Goal: Task Accomplishment & Management: Manage account settings

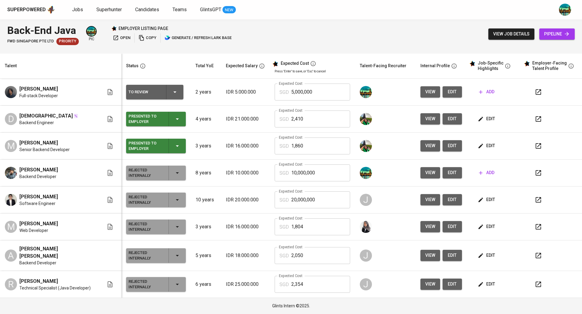
drag, startPoint x: 265, startPoint y: 110, endPoint x: 262, endPoint y: 110, distance: 3.1
click at [262, 110] on td "IDR 21.000.000" at bounding box center [245, 119] width 49 height 27
click at [433, 92] on button "view" at bounding box center [430, 91] width 20 height 11
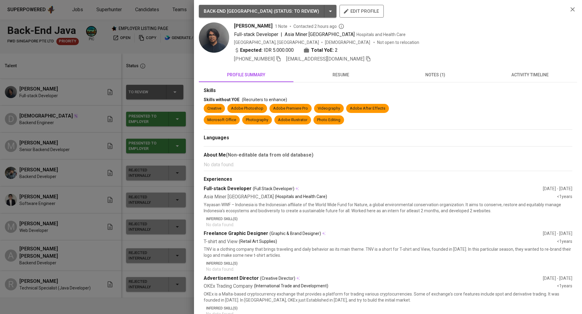
click at [345, 76] on span "resume" at bounding box center [340, 75] width 87 height 8
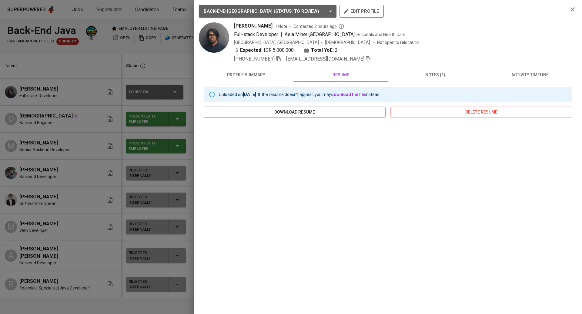
click at [144, 64] on div at bounding box center [291, 157] width 582 height 314
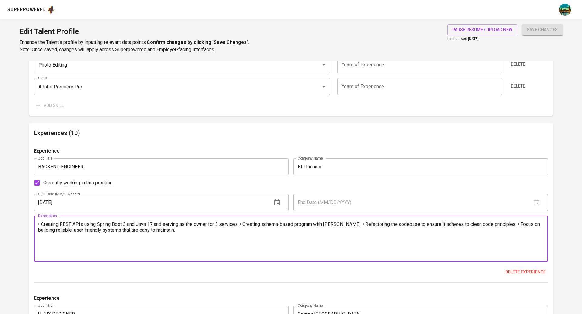
scroll to position [504, 0]
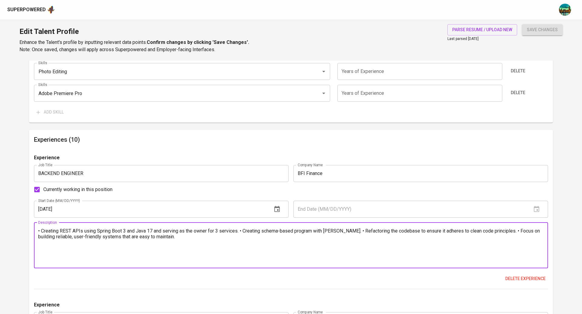
click at [178, 243] on textarea "• Creating REST APIs using Spring Boot 3 and Java 17 and serving as the owner f…" at bounding box center [290, 245] width 505 height 35
click at [172, 240] on textarea "• Creating REST APIs using Spring Boot 3 and Java 17 and serving as the owner f…" at bounding box center [290, 245] width 505 height 35
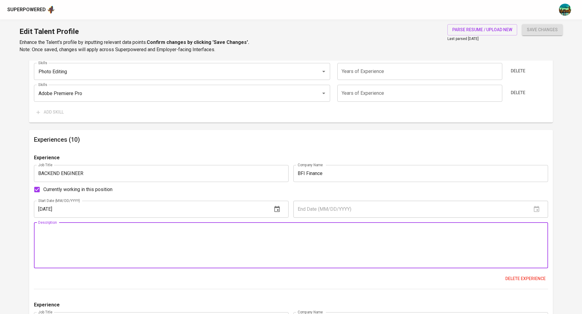
paste textarea "Developed RESTful APIs using Spring Boot 3 and Java 17, serving as the primary …"
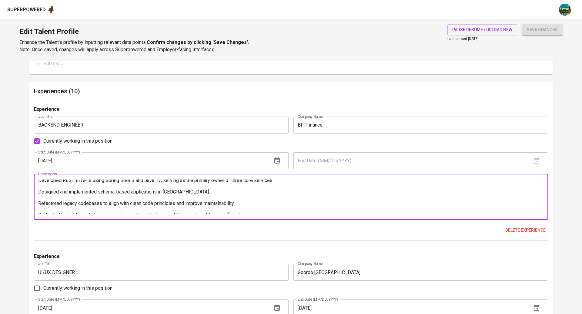
scroll to position [0, 0]
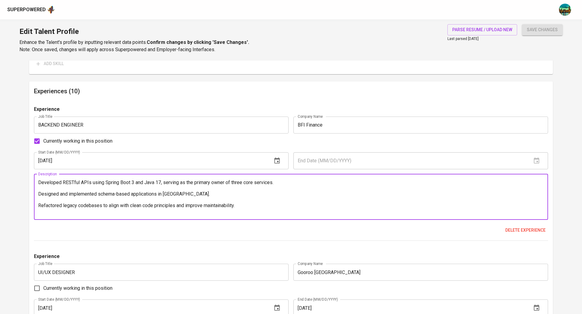
click at [50, 181] on textarea "Developed RESTful APIs using Spring Boot 3 and Java 17, serving as the primary …" at bounding box center [290, 197] width 505 height 35
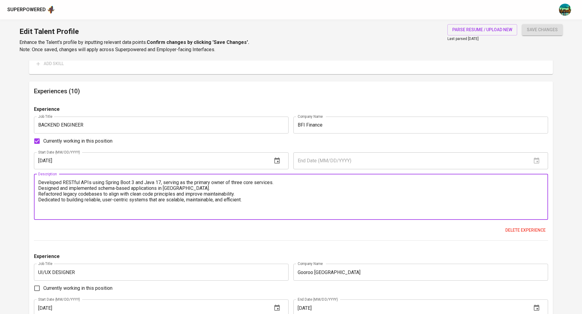
click at [38, 182] on div "Developed RESTful APIs using Spring Boot 3 and Java 17, serving as the primary …" at bounding box center [291, 197] width 514 height 46
click at [44, 184] on textarea "Developed RESTful APIs using Spring Boot 3 and Java 17, serving as the primary …" at bounding box center [290, 197] width 505 height 35
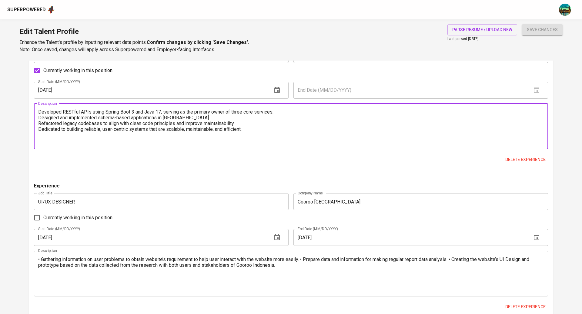
scroll to position [629, 0]
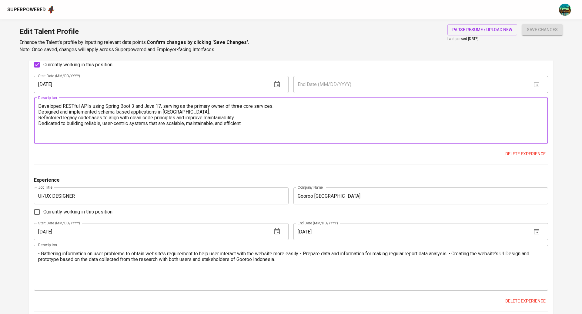
click at [236, 263] on textarea "• Gathering information on user problems to obtain website’s requirement to hel…" at bounding box center [290, 268] width 505 height 35
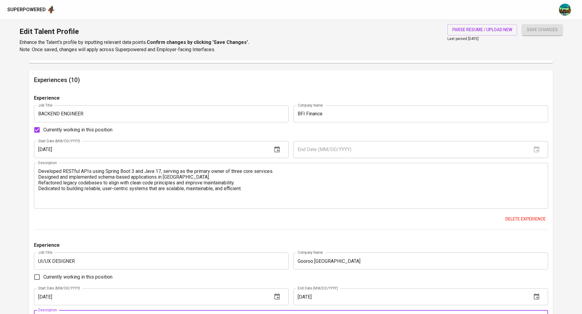
scroll to position [561, 0]
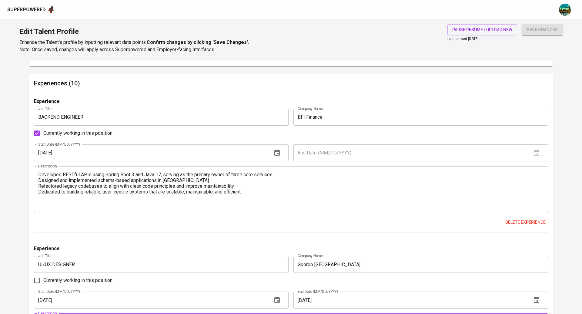
click at [198, 191] on textarea "Developed RESTful APIs using Spring Boot 3 and Java 17, serving as the primary …" at bounding box center [290, 189] width 505 height 35
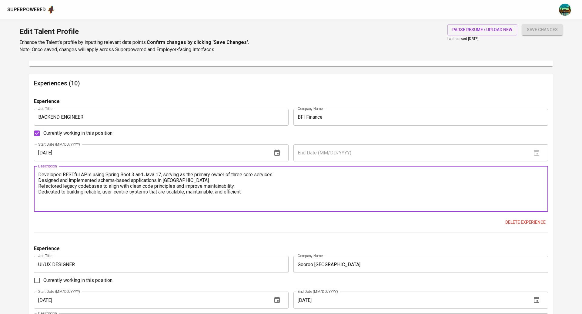
paste textarea "signed and developed RESTful APIs using Spring Boot 3 and Java 17, taking full …"
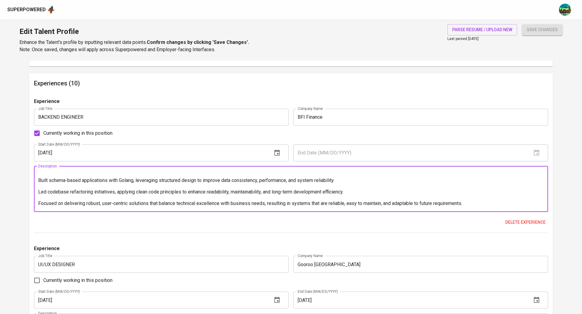
scroll to position [0, 0]
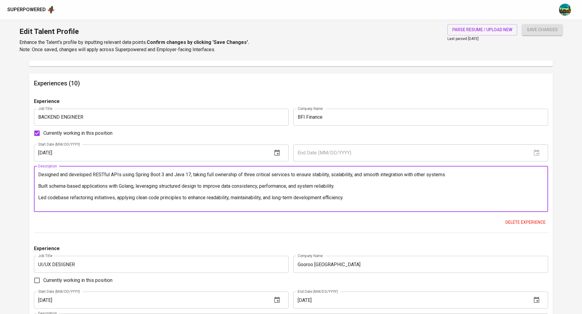
click at [45, 179] on textarea "Designed and developed RESTful APIs using Spring Boot 3 and Java 17, taking ful…" at bounding box center [290, 189] width 505 height 35
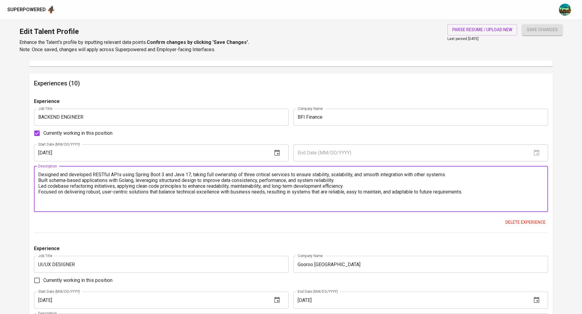
type textarea "Designed and developed RESTful APIs using Spring Boot 3 and Java 17, taking ful…"
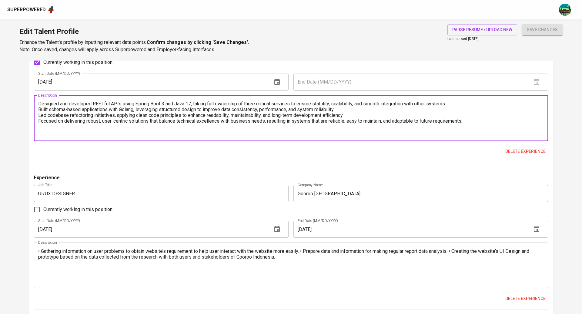
scroll to position [639, 0]
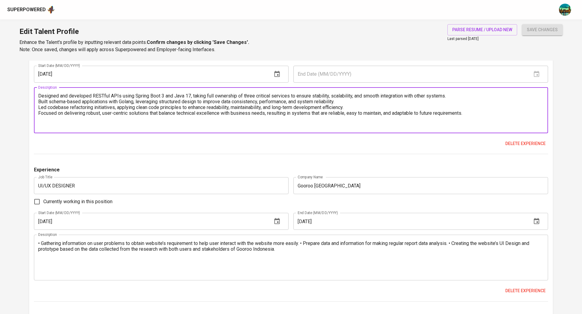
click at [144, 255] on textarea "• Gathering information on user problems to obtain website’s requirement to hel…" at bounding box center [290, 258] width 505 height 35
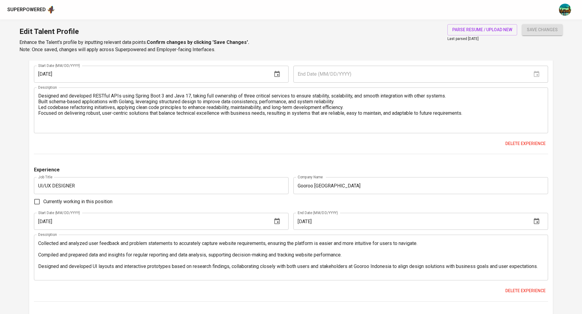
click at [175, 249] on textarea "Collected and analyzed user feedback and problem statements to accurately captu…" at bounding box center [290, 258] width 505 height 35
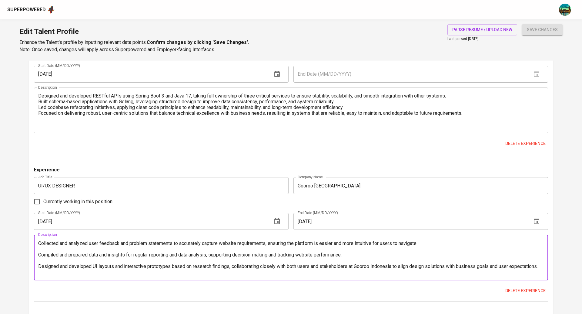
click at [53, 247] on textarea "Collected and analyzed user feedback and problem statements to accurately captu…" at bounding box center [290, 258] width 505 height 35
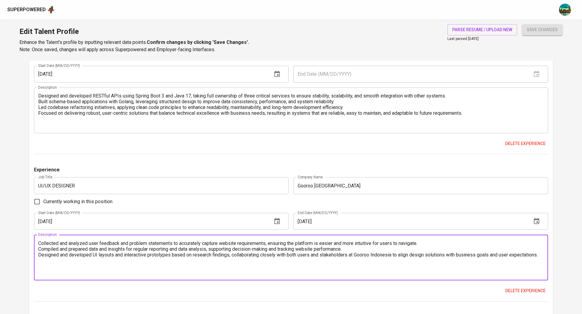
type textarea "Collected and analyzed user feedback and problem statements to accurately captu…"
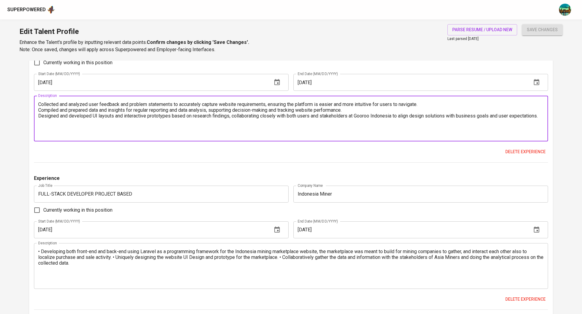
scroll to position [780, 0]
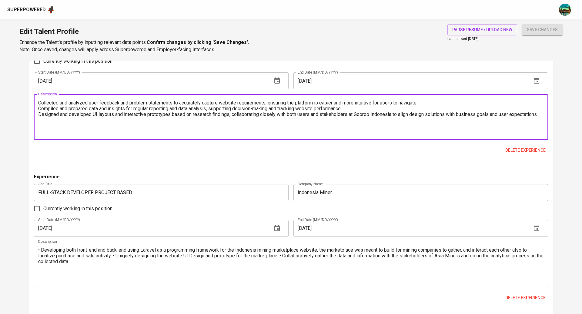
click at [94, 259] on textarea "• Developing both front-end and back-end using Laravel as a programming framewo…" at bounding box center [290, 264] width 505 height 35
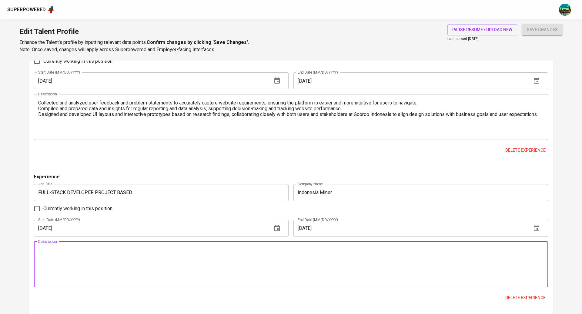
paste textarea "Developed both the front-end and back-end of an online mining marketplace websi…"
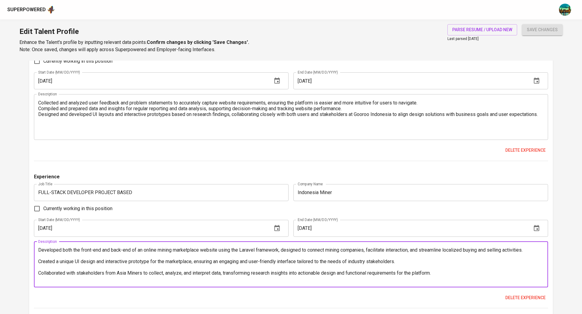
click at [44, 256] on textarea "Developed both the front-end and back-end of an online mining marketplace websi…" at bounding box center [290, 264] width 505 height 35
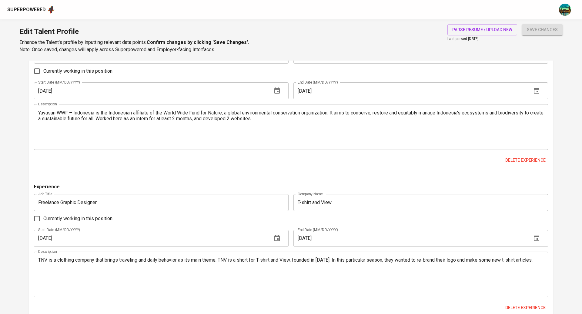
scroll to position [1064, 0]
type textarea "Developed both the front-end and back-end of an online mining marketplace websi…"
click at [148, 118] on textarea "Yayasan WWF – Indonesia is the Indonesian affiliate of the World Wide Fund for …" at bounding box center [290, 128] width 505 height 35
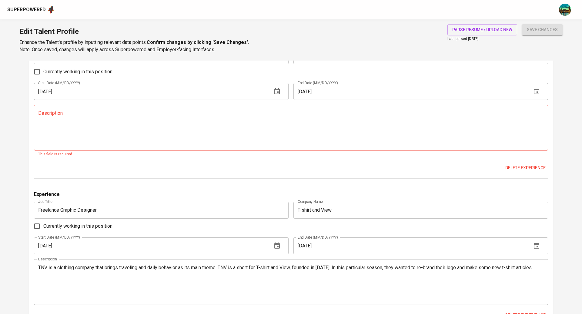
click at [130, 137] on textarea at bounding box center [290, 128] width 505 height 35
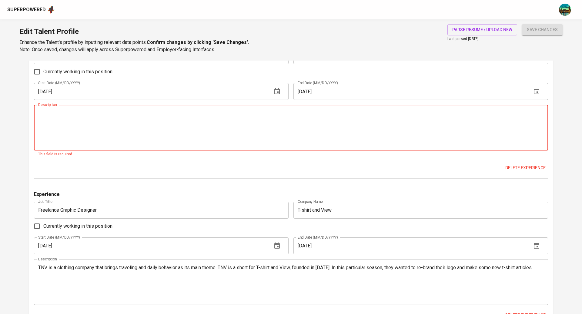
paste textarea "Served as an intern at Yayasan WWF–Indonesia, the national affiliate of the Wor…"
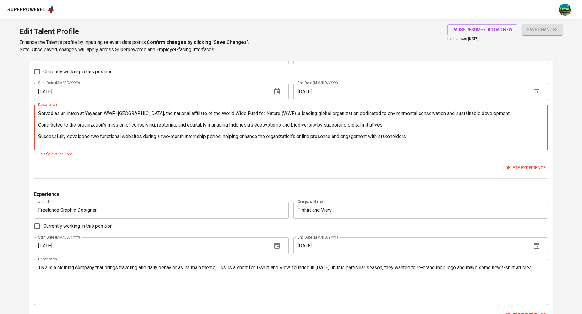
click at [98, 120] on textarea "Served as an intern at Yayasan WWF–Indonesia, the national affiliate of the Wor…" at bounding box center [290, 128] width 505 height 35
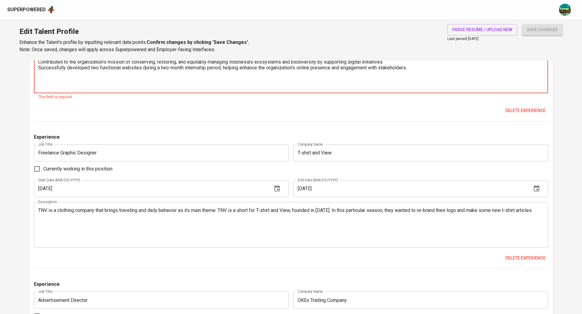
scroll to position [1128, 0]
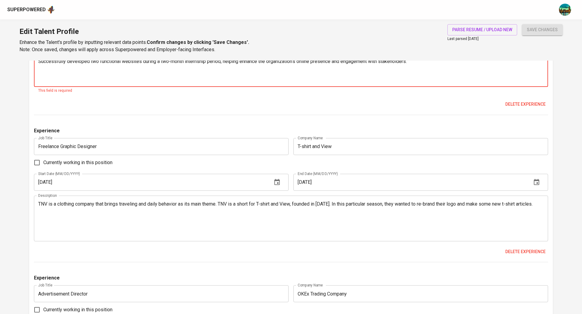
type textarea "Served as an intern at Yayasan WWF–Indonesia, the national affiliate of the Wor…"
click at [95, 205] on textarea "TNV is a clothing company that brings traveling and daily behavior as its main …" at bounding box center [290, 218] width 505 height 35
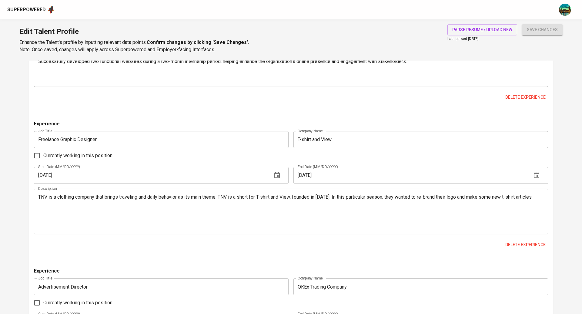
click at [200, 210] on textarea "TNV is a clothing company that brings traveling and daily behavior as its main …" at bounding box center [290, 211] width 505 height 35
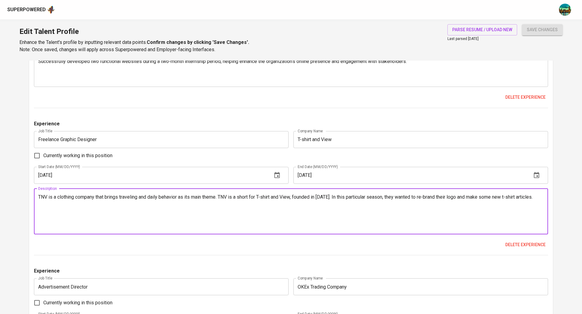
paste textarea "Collaborated with TNV, a clothing company established in 2017 that emphasizes t…"
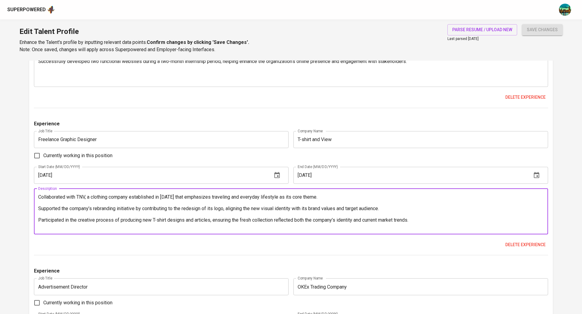
click at [158, 205] on textarea "Collaborated with TNV, a clothing company established in 2017 that emphasizes t…" at bounding box center [290, 211] width 505 height 35
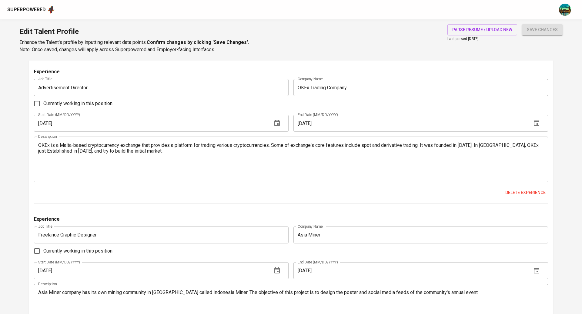
scroll to position [1327, 0]
type textarea "Collaborated with TNV, a clothing company established in 2017 that emphasizes t…"
click at [157, 163] on textarea "OKEx is a Malta-based cryptocurrency exchange that provides a platform for trad…" at bounding box center [290, 160] width 505 height 35
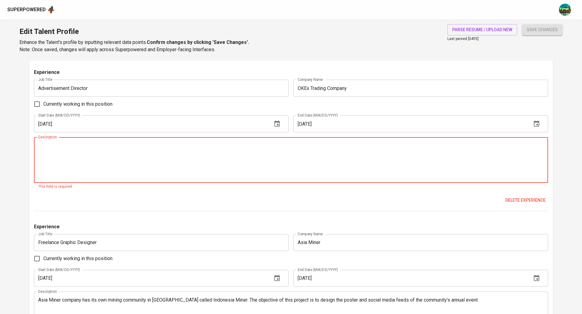
paste textarea "Engaged with OKEx, a leading Malta-based cryptocurrency exchange founded in 201…"
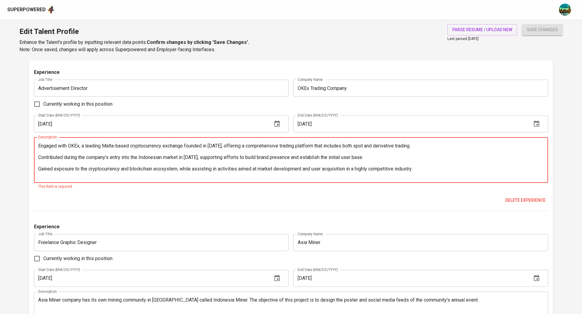
click at [98, 152] on textarea "Engaged with OKEx, a leading Malta-based cryptocurrency exchange founded in 201…" at bounding box center [290, 160] width 505 height 35
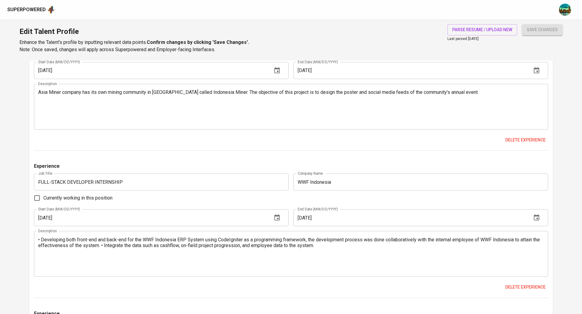
scroll to position [1529, 0]
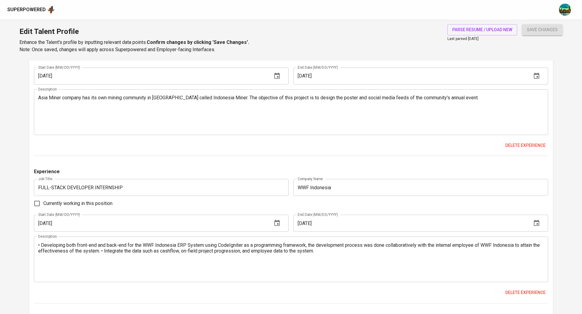
type textarea "Engaged with OKEx, a leading Malta-based cryptocurrency exchange founded in 201…"
click at [81, 119] on textarea "Asia Miner company has its own mining community in Indonesia called Indonesia M…" at bounding box center [290, 112] width 505 height 35
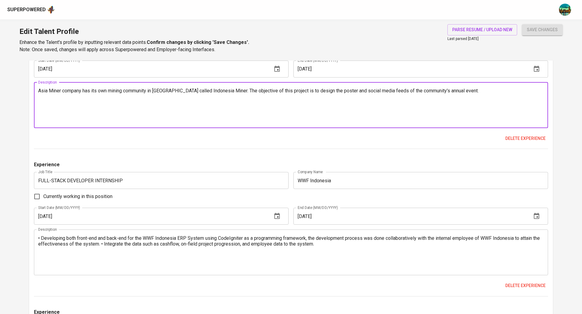
scroll to position [1523, 0]
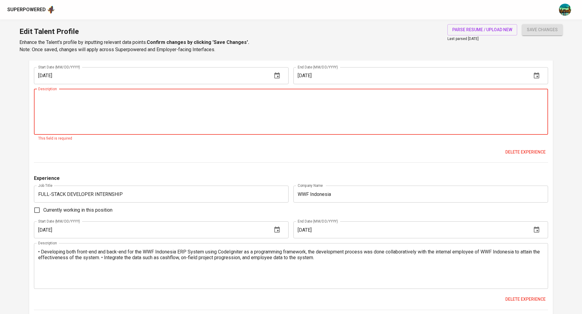
paste textarea "Collaborated with Asia Miner, which manages a dedicated mining community in Ind…"
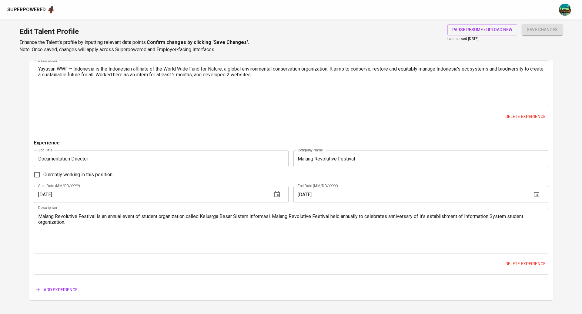
scroll to position [1850, 0]
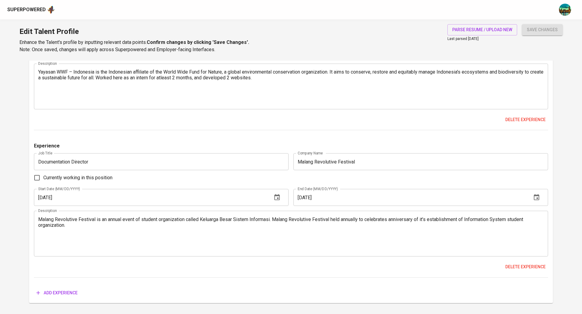
type textarea "Collaborated with Asia Miner, which manages a dedicated mining community in Ind…"
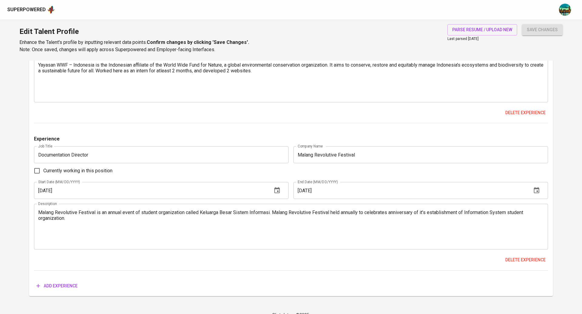
scroll to position [1843, 0]
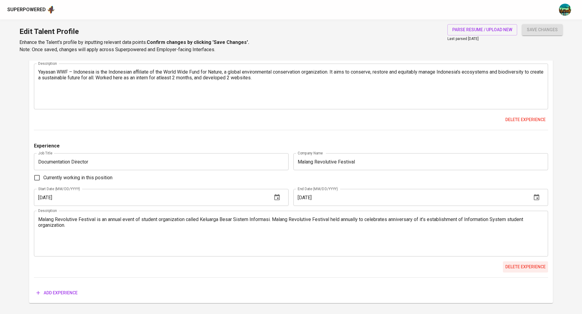
click at [523, 266] on span "Delete experience" at bounding box center [525, 267] width 40 height 8
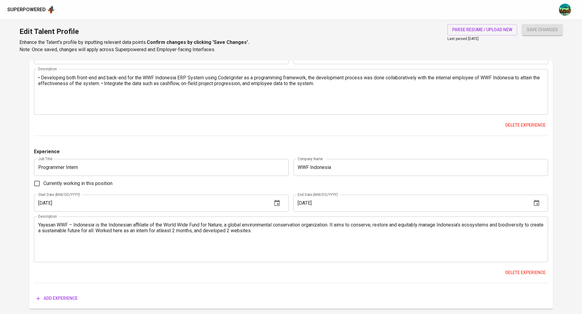
scroll to position [1684, 0]
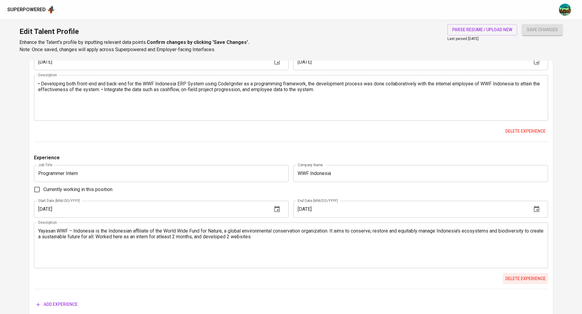
click at [525, 276] on span "Delete experience" at bounding box center [525, 279] width 40 height 8
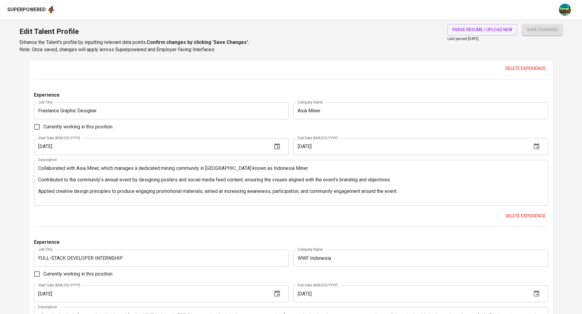
scroll to position [1564, 0]
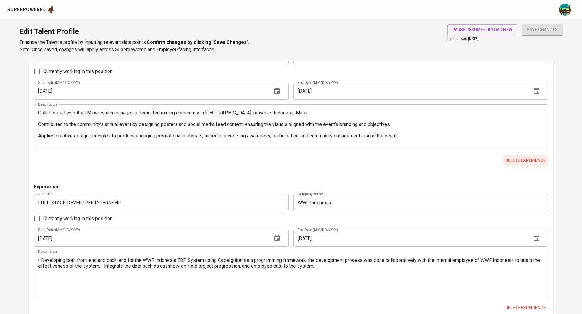
click at [519, 157] on span "Delete experience" at bounding box center [525, 161] width 40 height 8
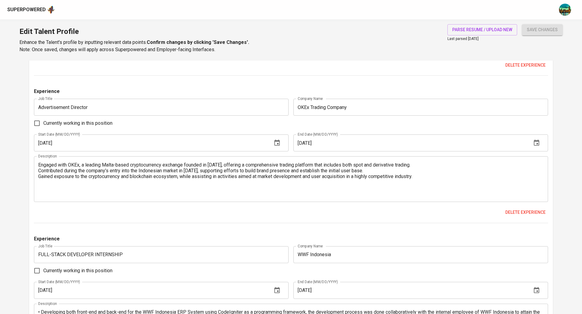
scroll to position [1307, 0]
click at [522, 210] on span "Delete experience" at bounding box center [525, 213] width 40 height 8
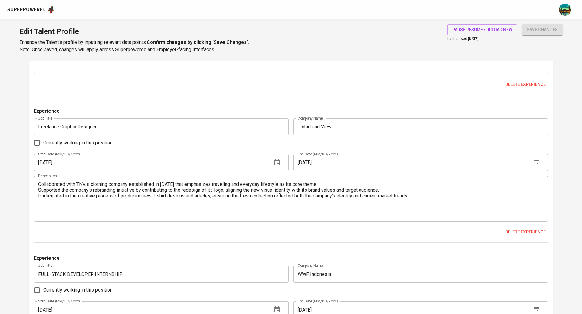
scroll to position [1140, 0]
click at [512, 228] on button "Delete experience" at bounding box center [525, 232] width 45 height 11
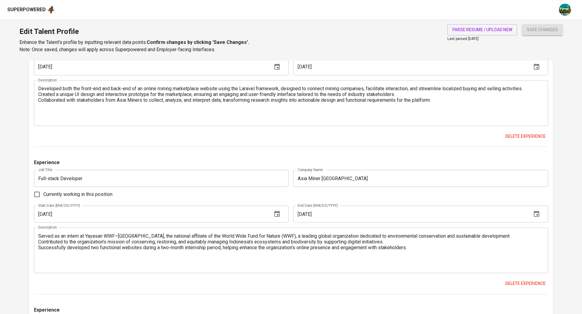
scroll to position [990, 0]
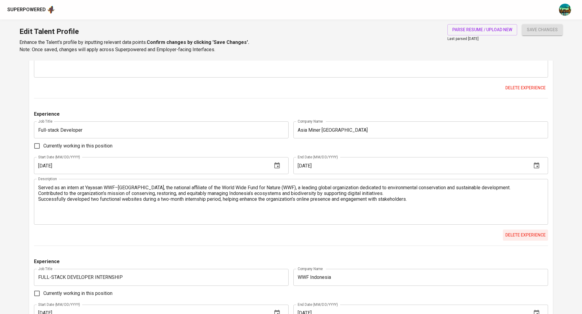
click at [531, 238] on span "Delete experience" at bounding box center [525, 236] width 40 height 8
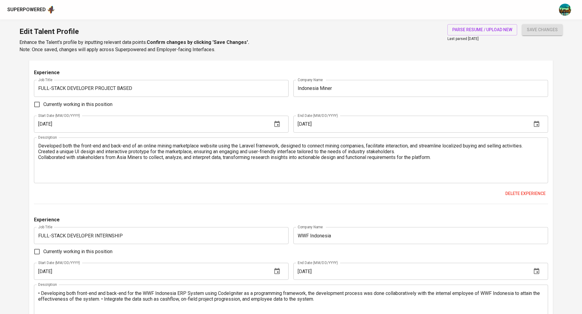
scroll to position [974, 0]
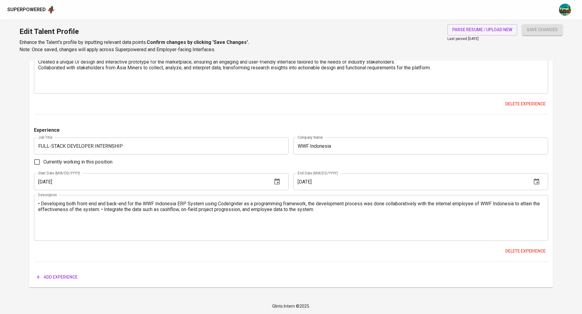
click at [215, 200] on div "• Developing both front-end and back-end for the WWF Indonesia ERP System using…" at bounding box center [291, 218] width 514 height 46
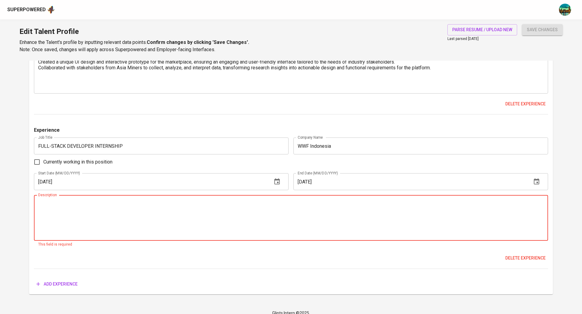
paste textarea "Developed both the front-end and back-end of the WWF Indonesia ERP System using…"
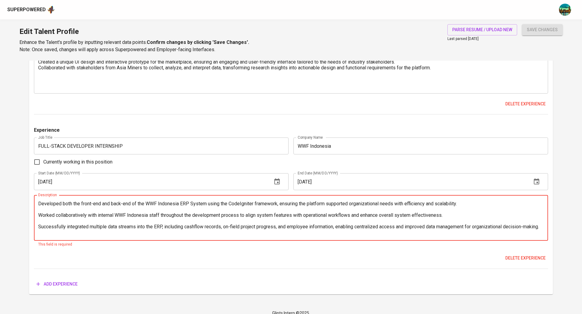
click at [108, 208] on textarea "Developed both the front-end and back-end of the WWF Indonesia ERP System using…" at bounding box center [290, 218] width 505 height 35
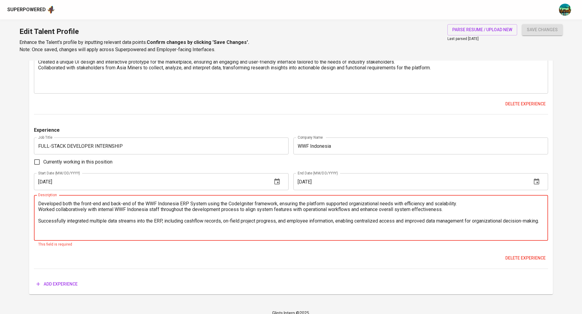
click at [103, 215] on textarea "Developed both the front-end and back-end of the WWF Indonesia ERP System using…" at bounding box center [290, 218] width 505 height 35
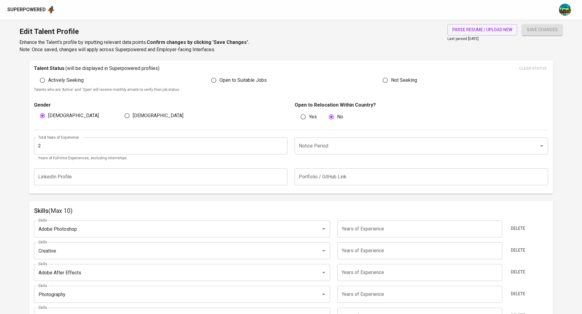
scroll to position [172, 0]
type textarea "Developed both the front-end and back-end of the WWF Indonesia ERP System using…"
click at [309, 147] on input "Notice Period" at bounding box center [412, 146] width 231 height 12
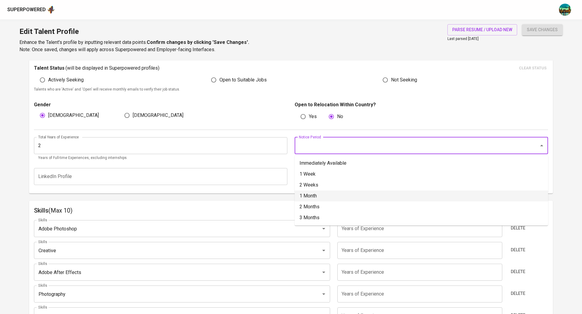
click at [313, 194] on li "1 Month" at bounding box center [421, 196] width 253 height 11
type input "1 Month"
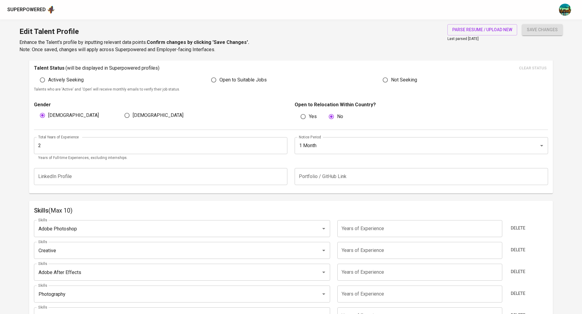
click at [78, 144] on input "2" at bounding box center [160, 145] width 253 height 17
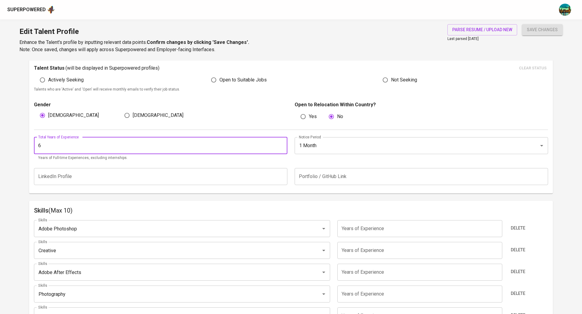
type input "6"
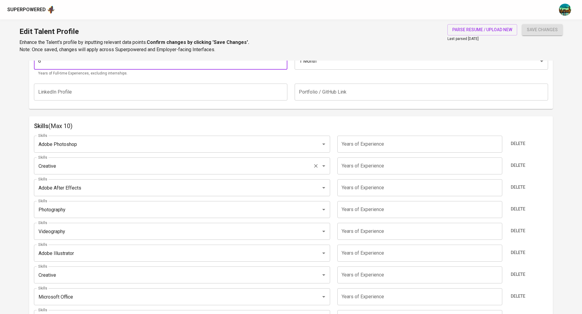
scroll to position [259, 0]
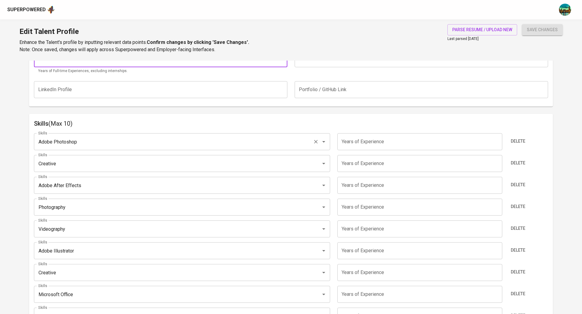
click at [316, 142] on icon "Clear" at bounding box center [316, 142] width 6 height 6
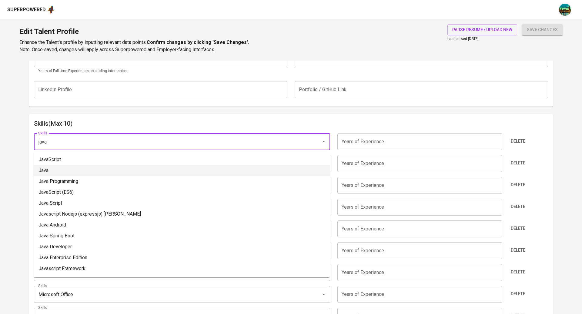
click at [201, 166] on li "Java" at bounding box center [182, 170] width 296 height 11
type input "Java"
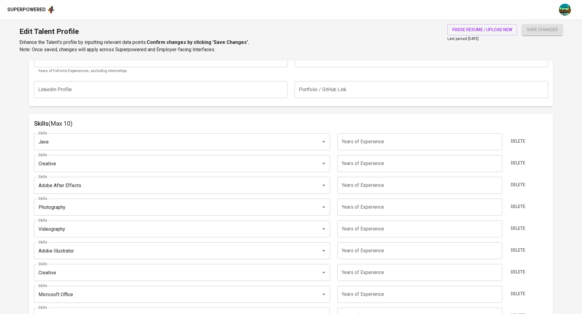
click at [495, 139] on input "1" at bounding box center [419, 141] width 165 height 17
click at [495, 139] on input "2" at bounding box center [419, 141] width 165 height 17
type input "3"
click at [495, 139] on input "3" at bounding box center [419, 141] width 165 height 17
click at [199, 162] on input "Creative" at bounding box center [174, 164] width 274 height 12
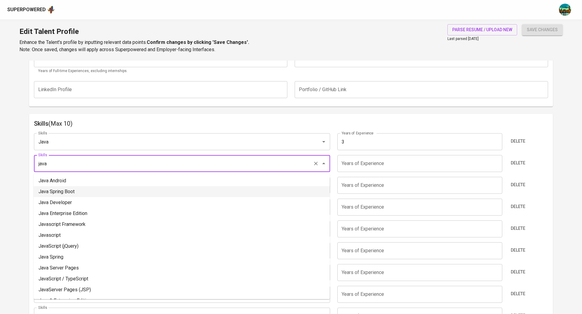
scroll to position [0, 0]
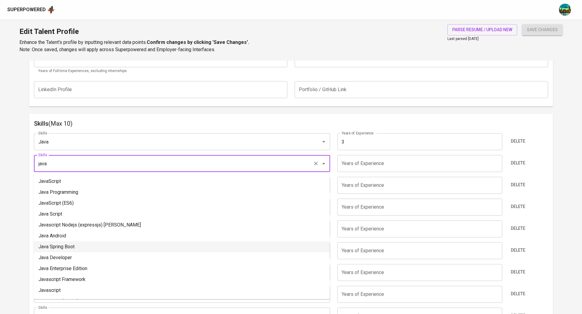
click at [80, 249] on li "Java Spring Boot" at bounding box center [182, 247] width 296 height 11
type input "Java Spring Boot"
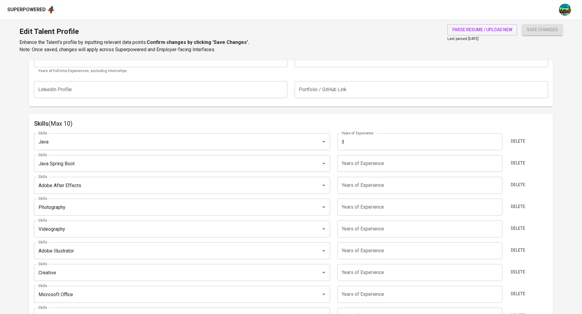
click at [495, 163] on input "1" at bounding box center [419, 163] width 165 height 17
click at [495, 163] on input "2" at bounding box center [419, 163] width 165 height 17
type input "3"
click at [495, 163] on input "3" at bounding box center [419, 163] width 165 height 17
click at [316, 185] on icon "Clear" at bounding box center [316, 185] width 6 height 6
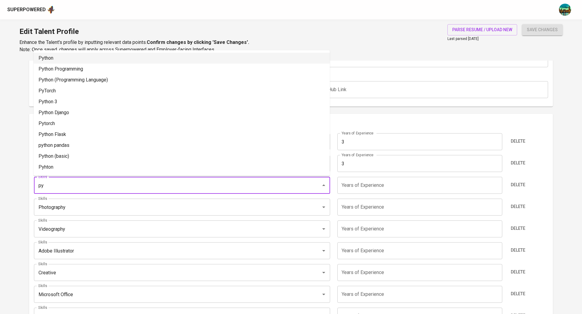
click at [122, 60] on li "Python" at bounding box center [182, 58] width 296 height 11
type input "Python"
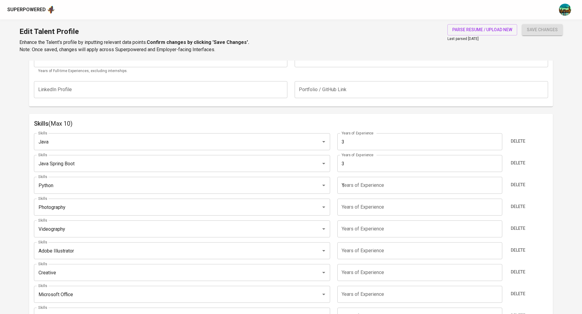
click at [494, 184] on input "1" at bounding box center [419, 185] width 165 height 17
type input "2"
click at [494, 184] on input "2" at bounding box center [419, 185] width 165 height 17
click at [265, 211] on input "Photography" at bounding box center [174, 208] width 274 height 12
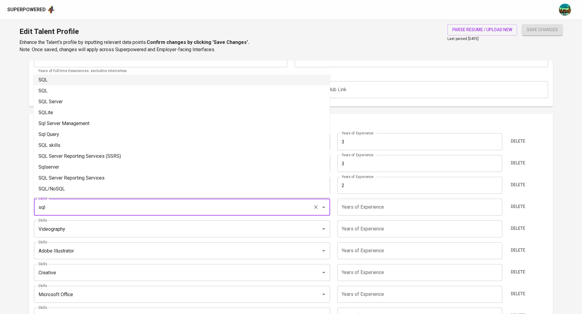
click at [172, 80] on li "SQL" at bounding box center [182, 80] width 296 height 11
type input "SQL"
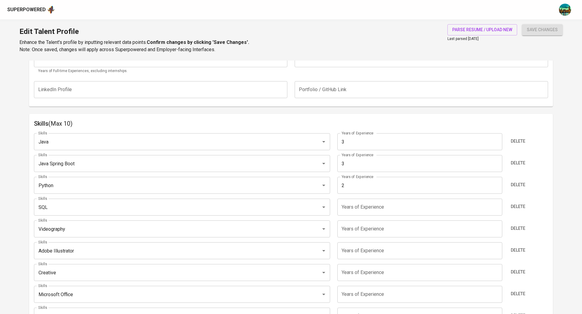
click at [495, 207] on input "1" at bounding box center [419, 207] width 165 height 17
click at [495, 207] on input "2" at bounding box center [419, 207] width 165 height 17
type input "3"
click at [495, 207] on input "3" at bounding box center [419, 207] width 165 height 17
click at [158, 229] on input "Videography" at bounding box center [174, 229] width 274 height 12
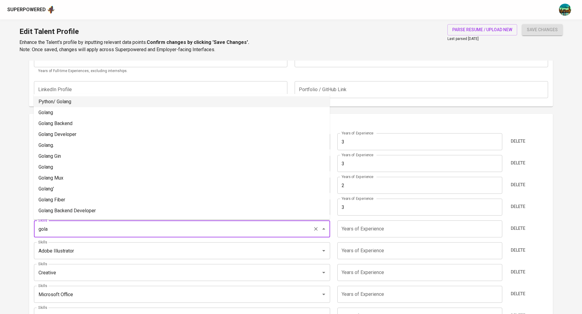
click at [143, 104] on li "Python/ Golang" at bounding box center [182, 101] width 296 height 11
type input "Python/ Golang"
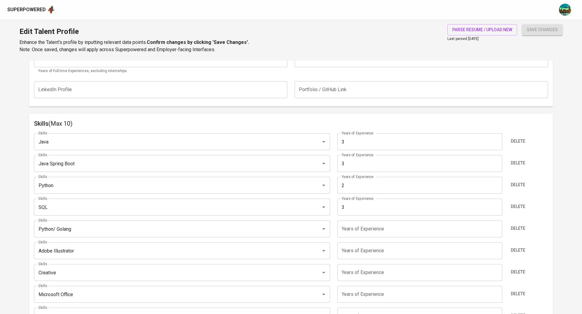
click at [495, 227] on input "1" at bounding box center [419, 229] width 165 height 17
type input "2"
click at [495, 227] on input "2" at bounding box center [419, 229] width 165 height 17
click at [209, 251] on input "Adobe Illustrator" at bounding box center [174, 251] width 274 height 12
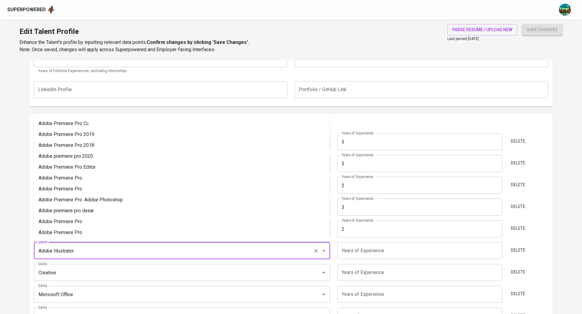
type input "y"
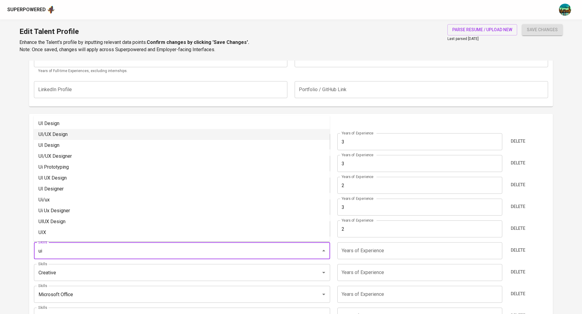
click at [94, 134] on li "UI/UX Design" at bounding box center [182, 134] width 296 height 11
type input "UI/UX Design"
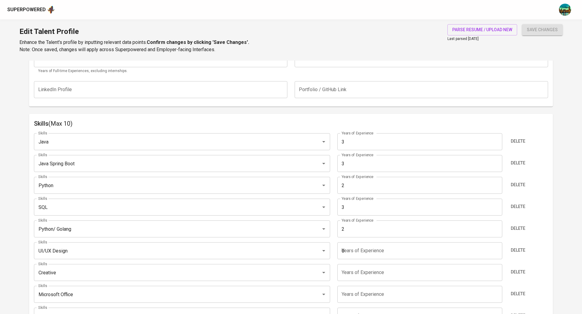
click at [495, 251] on input "0" at bounding box center [419, 250] width 165 height 17
type input "1"
click at [495, 249] on input "1" at bounding box center [419, 250] width 165 height 17
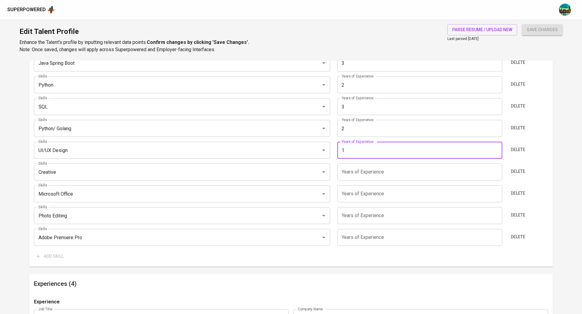
scroll to position [361, 0]
click at [316, 170] on icon "Clear" at bounding box center [316, 171] width 6 height 6
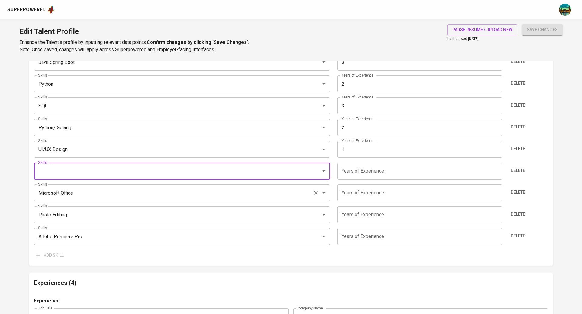
click at [316, 194] on icon "Clear" at bounding box center [316, 194] width 4 height 4
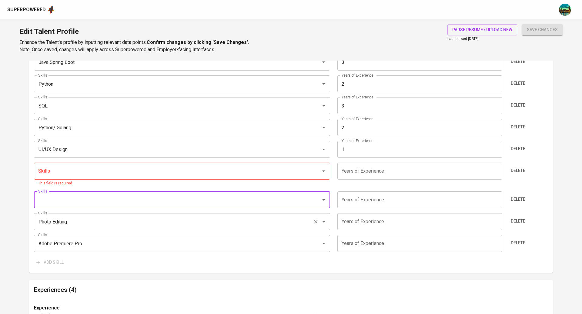
click at [316, 224] on icon "Clear" at bounding box center [316, 222] width 6 height 6
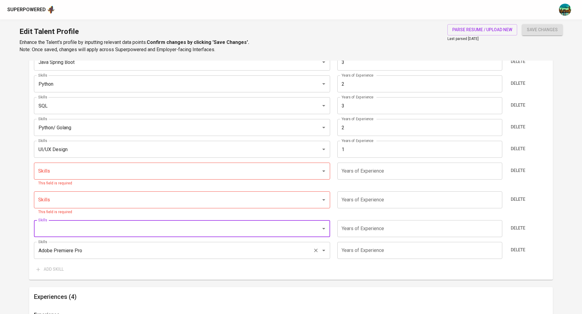
click at [317, 252] on icon "Clear" at bounding box center [316, 251] width 6 height 6
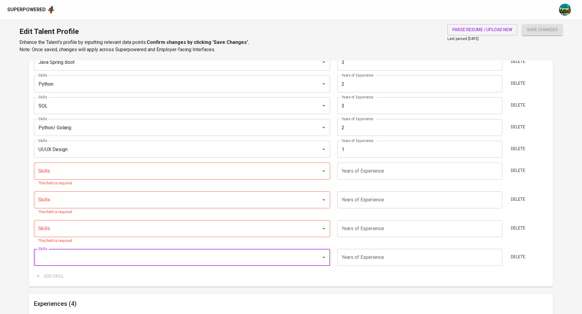
click at [9, 211] on main "Talent Information Delete Talent Email   * gibranlubis505@gmail.com Talent Emai…" at bounding box center [291, 316] width 582 height 1233
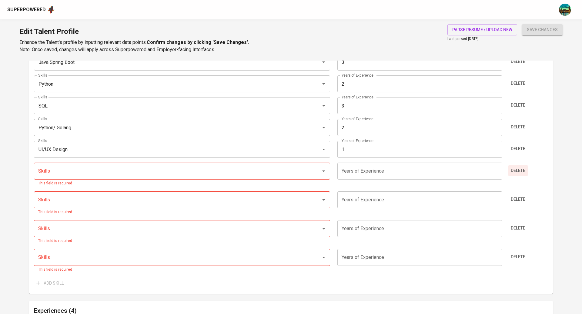
click at [519, 174] on span "Delete" at bounding box center [518, 171] width 15 height 8
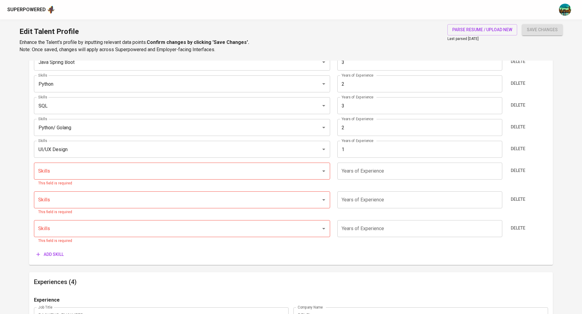
click at [519, 174] on span "Delete" at bounding box center [518, 171] width 15 height 8
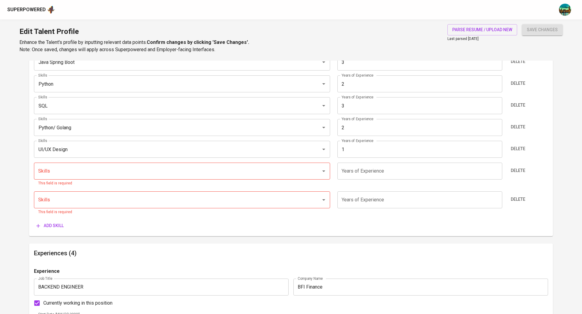
click at [519, 174] on span "Delete" at bounding box center [518, 171] width 15 height 8
click at [519, 196] on span "Delete" at bounding box center [518, 200] width 15 height 8
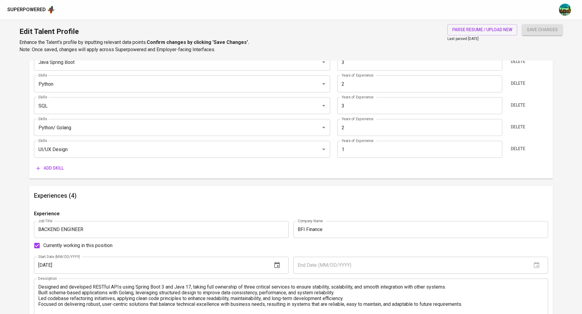
click at [519, 174] on div "Skills (Max 10) Skills Java Skills Years of Experience 3 Years of Experience De…" at bounding box center [291, 95] width 524 height 166
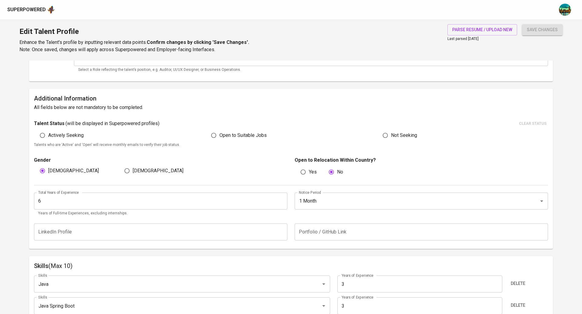
scroll to position [0, 0]
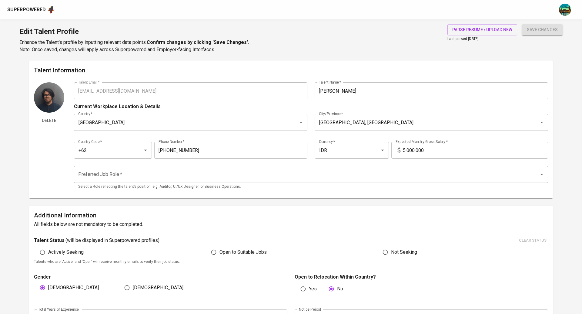
click at [542, 34] on button "save changes" at bounding box center [542, 29] width 41 height 11
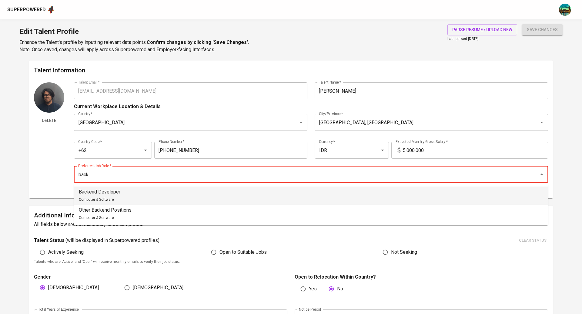
click at [282, 198] on li "Backend Developer Computer & Software" at bounding box center [311, 196] width 474 height 18
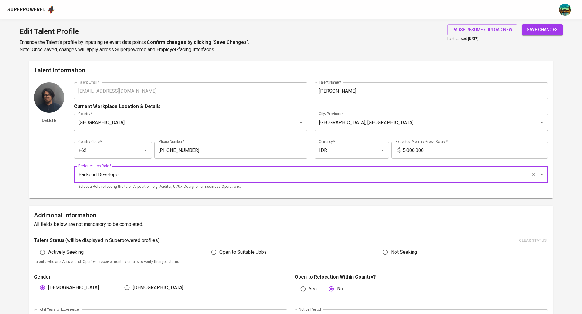
type input "Backend Developer"
click at [543, 32] on span "save changes" at bounding box center [542, 30] width 31 height 8
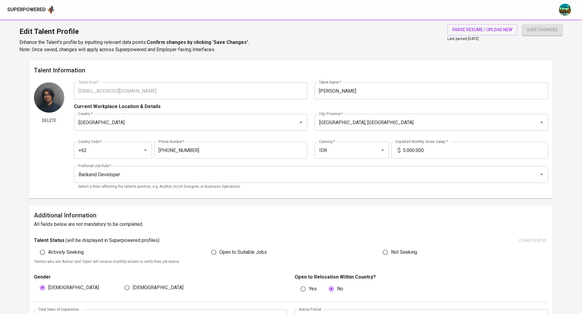
type input "SQL"
type input "Java"
type input "3"
type input "Python/ Golang"
type input "2"
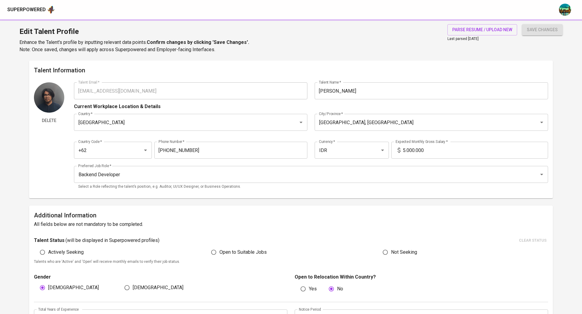
type input "Python"
type input "User Interface Design (UI)"
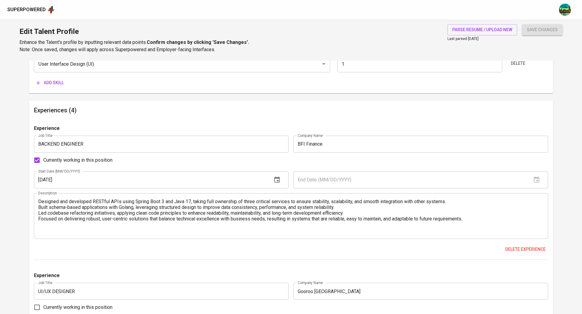
scroll to position [449, 0]
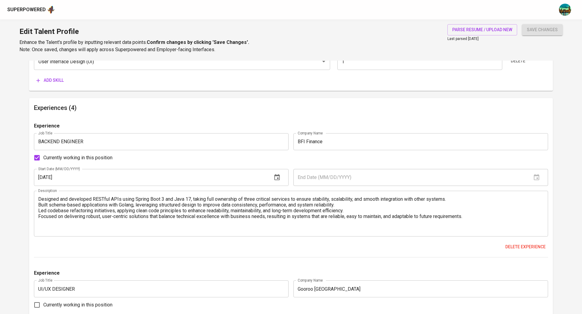
click at [40, 199] on textarea "Designed and developed RESTful APIs using Spring Boot 3 and Java 17, taking ful…" at bounding box center [290, 213] width 505 height 35
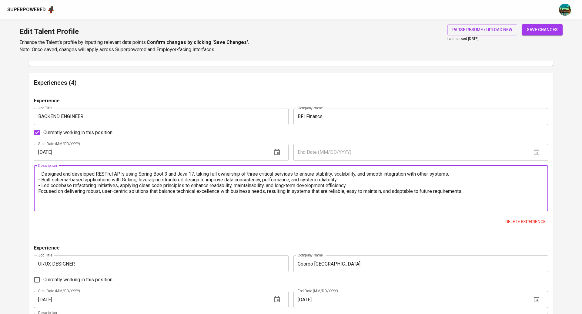
scroll to position [476, 0]
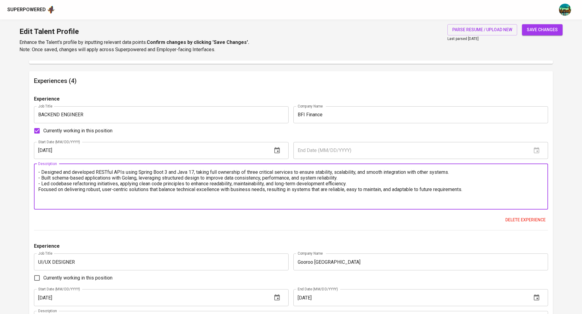
click at [42, 186] on textarea "- Designed and developed RESTful APIs using Spring Boot 3 and Java 17, taking f…" at bounding box center [290, 186] width 505 height 35
click at [39, 190] on textarea "- Designed and developed RESTful APIs using Spring Boot 3 and Java 17, taking f…" at bounding box center [290, 186] width 505 height 35
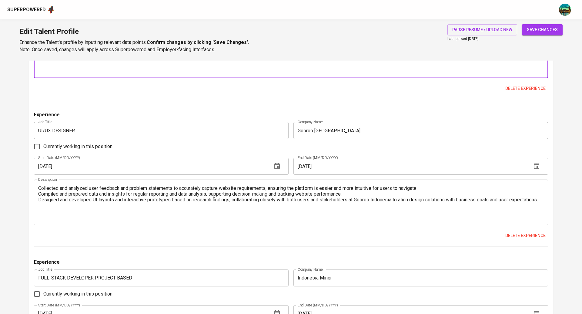
scroll to position [609, 0]
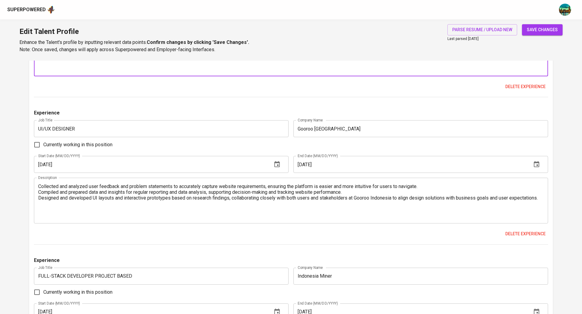
type textarea "- Designed and developed RESTful APIs using Spring Boot 3 and Java 17, taking f…"
click at [39, 187] on textarea "Collected and analyzed user feedback and problem statements to accurately captu…" at bounding box center [290, 201] width 505 height 35
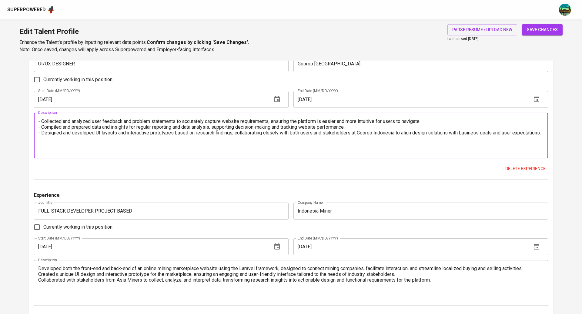
scroll to position [682, 0]
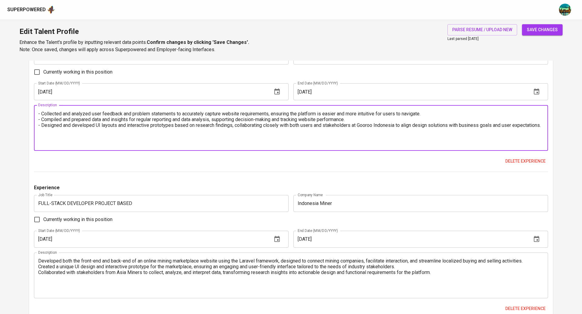
type textarea "- Collected and analyzed user feedback and problem statements to accurately cap…"
click at [39, 260] on textarea "Developed both the front-end and back-end of an online mining marketplace websi…" at bounding box center [290, 275] width 505 height 35
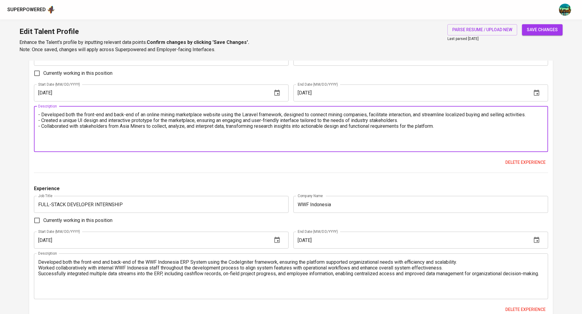
scroll to position [887, 0]
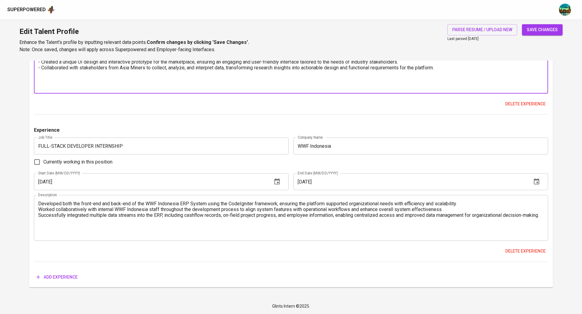
type textarea "- Developed both the front-end and back-end of an online mining marketplace web…"
click at [38, 204] on textarea "Developed both the front-end and back-end of the WWF Indonesia ERP System using…" at bounding box center [290, 218] width 505 height 35
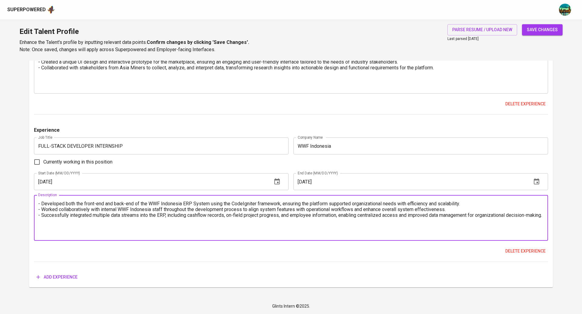
type textarea "- Developed both the front-end and back-end of the WWF Indonesia ERP System usi…"
click at [539, 30] on span "save changes" at bounding box center [542, 30] width 31 height 8
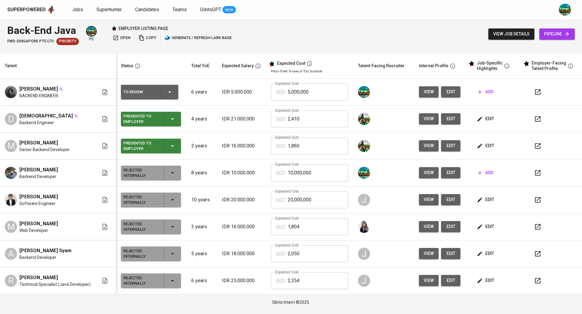
click at [536, 94] on icon "button" at bounding box center [537, 91] width 5 height 5
click at [449, 92] on span "edit" at bounding box center [451, 92] width 10 height 8
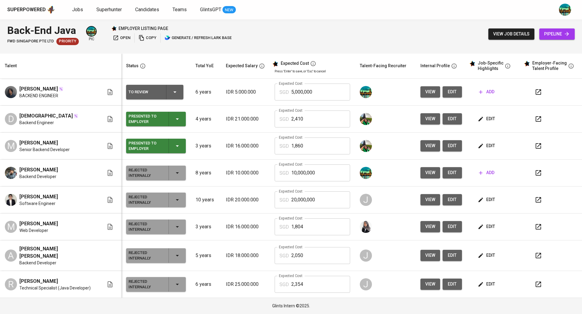
click at [486, 90] on span "add" at bounding box center [486, 92] width 15 height 8
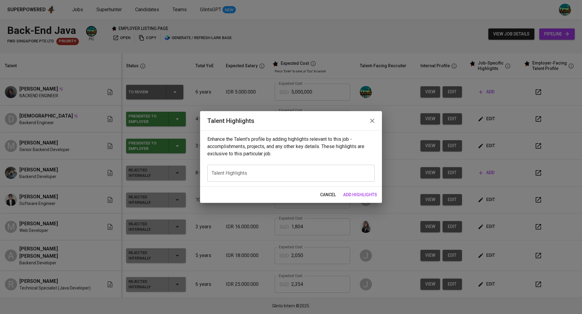
click at [285, 172] on textarea at bounding box center [291, 174] width 159 height 6
paste textarea "Profile Summary Gibran is a Back-End Java Developer with strong expertise in Ja…"
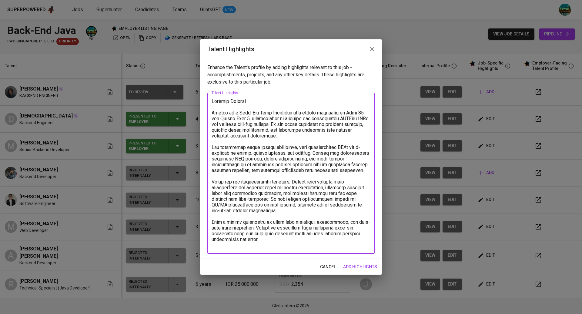
type textarea "Profile Summary Gibran is a Back-End Java Developer with strong expertise in Ja…"
click at [364, 268] on span "add highlights" at bounding box center [360, 267] width 34 height 8
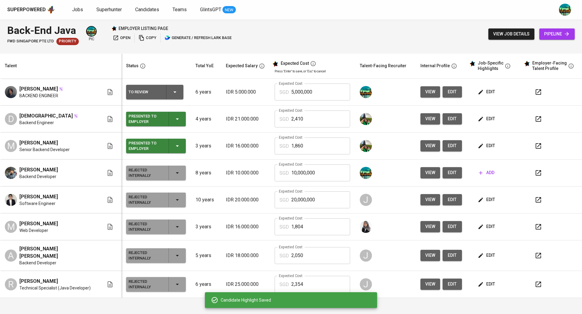
click at [486, 118] on span "edit" at bounding box center [487, 119] width 16 height 8
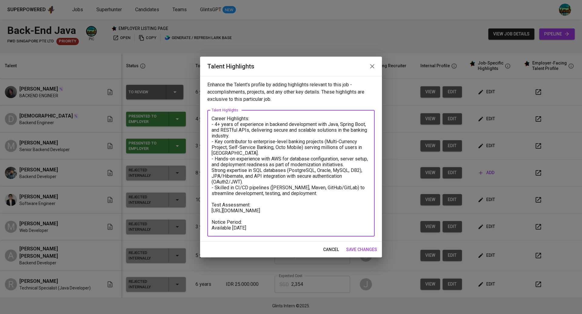
drag, startPoint x: 268, startPoint y: 229, endPoint x: 212, endPoint y: 202, distance: 62.6
click at [212, 202] on textarea "Career Highlights: - 4+ years of experience in backend development with Java, S…" at bounding box center [291, 173] width 159 height 115
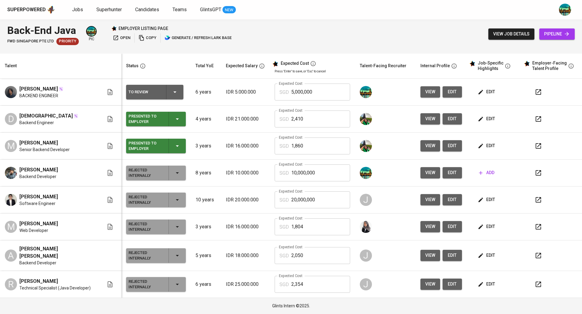
click at [493, 93] on button "edit" at bounding box center [486, 91] width 21 height 11
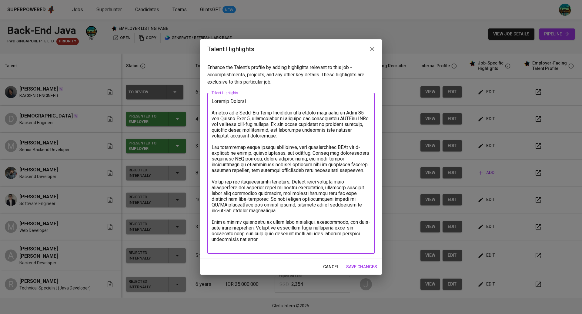
click at [279, 247] on textarea at bounding box center [291, 173] width 159 height 150
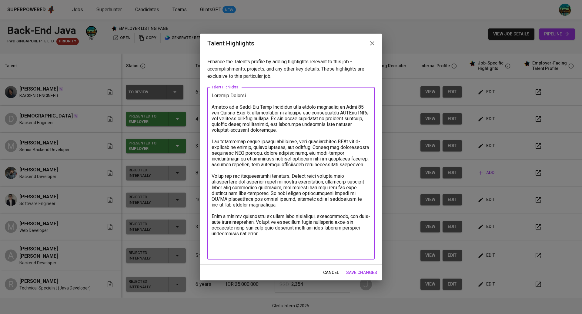
paste textarea "Test Assessment: [URL][DOMAIN_NAME] Notice Period: Available [DATE]"
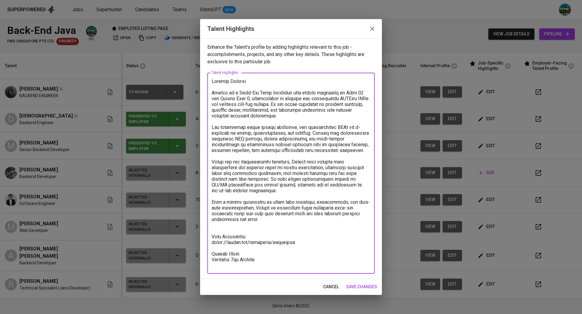
click at [211, 266] on div "x Talent Highlights" at bounding box center [290, 173] width 167 height 201
click at [236, 266] on textarea at bounding box center [291, 173] width 159 height 190
drag, startPoint x: 259, startPoint y: 266, endPoint x: 211, endPoint y: 267, distance: 48.5
click at [211, 267] on div "x Talent Highlights" at bounding box center [290, 173] width 167 height 201
drag, startPoint x: 320, startPoint y: 246, endPoint x: 201, endPoint y: 246, distance: 118.5
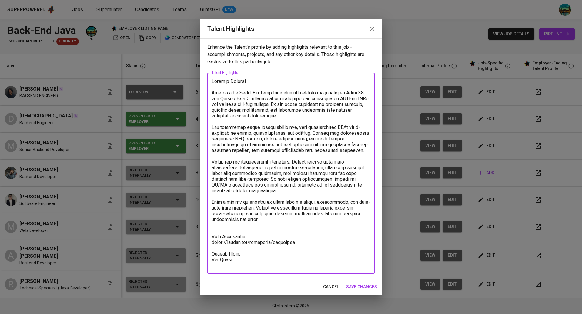
click at [201, 246] on div "Enhance the Talent's profile by adding highlights relevant to this job - accomp…" at bounding box center [291, 158] width 182 height 241
paste textarea "[URL][DOMAIN_NAME]"
type textarea "Profile Summary Gibran is a Back-End Java Developer with strong expertise in Ja…"
click at [359, 287] on span "save changes" at bounding box center [361, 287] width 31 height 8
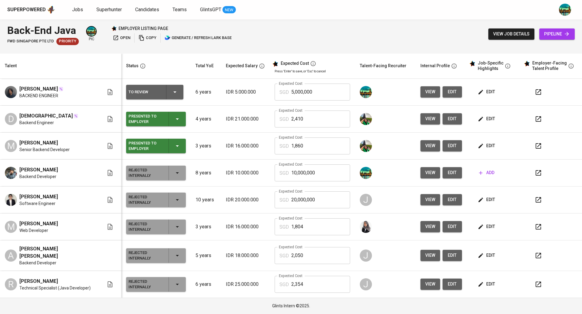
click at [319, 95] on input "5,000,000" at bounding box center [320, 92] width 59 height 17
type input "5"
type input "2,210"
click at [175, 92] on div "To Review" at bounding box center [154, 92] width 52 height 15
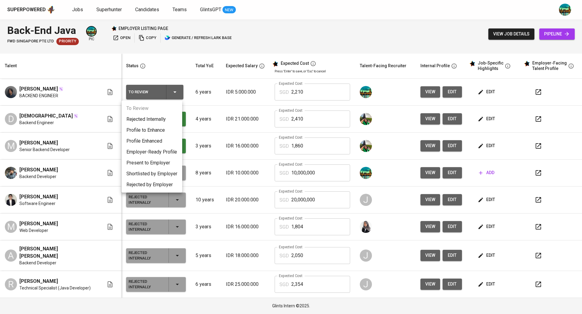
click at [200, 66] on div at bounding box center [291, 157] width 582 height 314
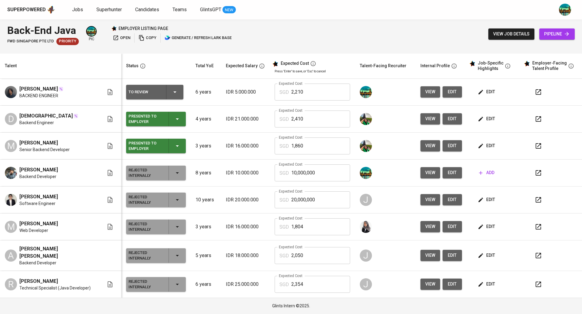
click at [538, 92] on icon "button" at bounding box center [538, 91] width 7 height 7
click at [483, 94] on span "edit" at bounding box center [487, 92] width 16 height 8
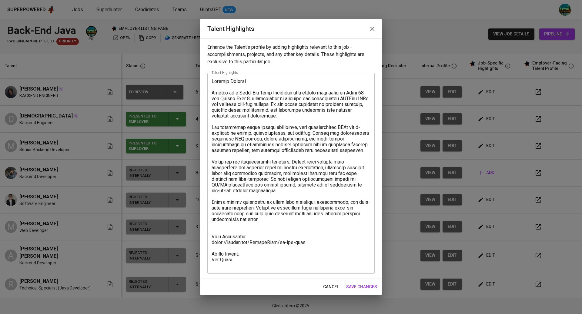
click at [373, 31] on icon "button" at bounding box center [372, 28] width 7 height 7
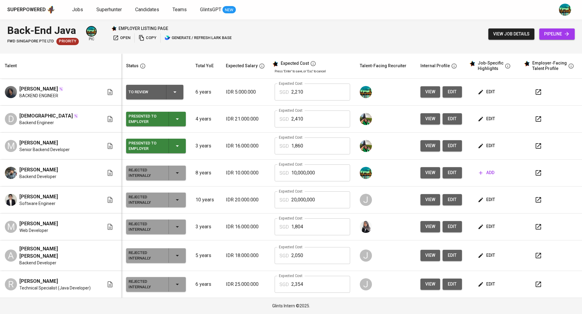
click at [425, 117] on span "view" at bounding box center [430, 119] width 10 height 8
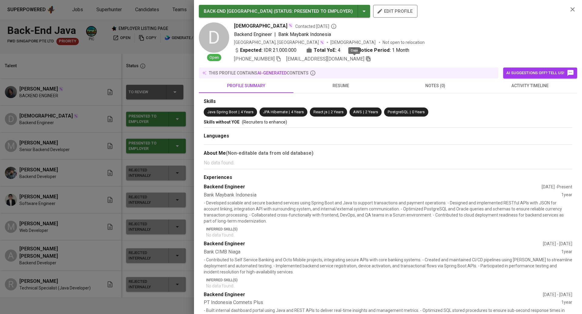
click at [365, 59] on icon "button" at bounding box center [367, 58] width 5 height 5
click at [152, 68] on div at bounding box center [291, 157] width 582 height 314
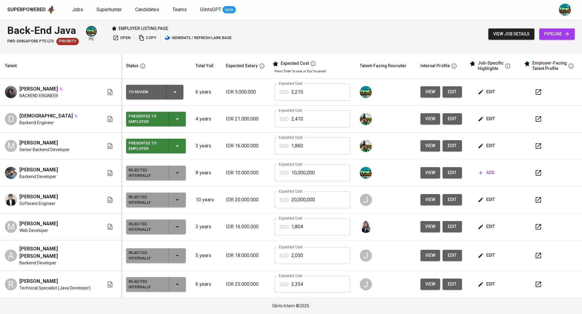
click at [426, 92] on span "view" at bounding box center [430, 92] width 10 height 8
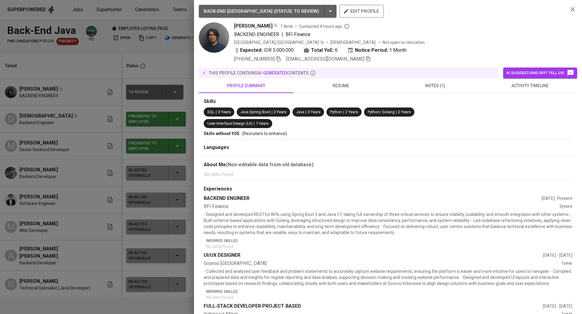
click at [131, 79] on div at bounding box center [291, 157] width 582 height 314
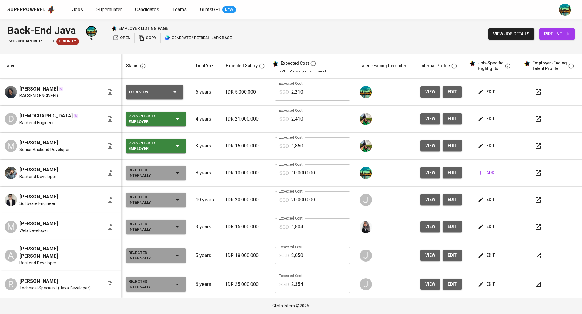
click at [172, 93] on icon "button" at bounding box center [174, 91] width 7 height 7
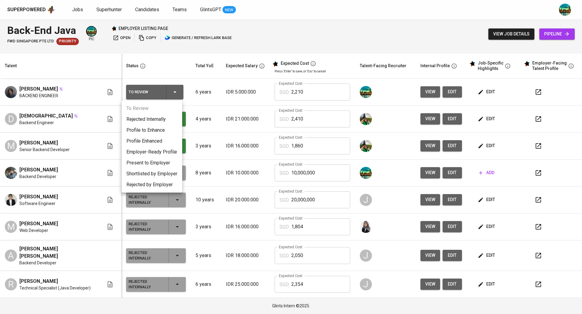
click at [161, 164] on li "Present to Employer" at bounding box center [152, 163] width 61 height 11
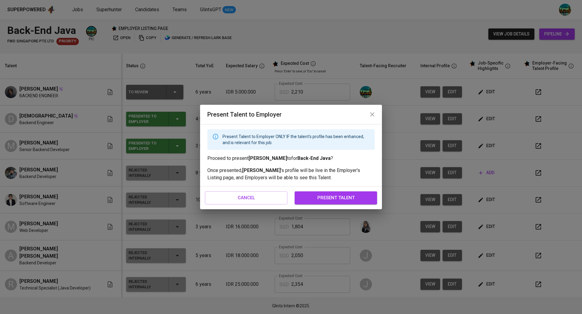
click at [342, 197] on span "present talent" at bounding box center [335, 198] width 69 height 8
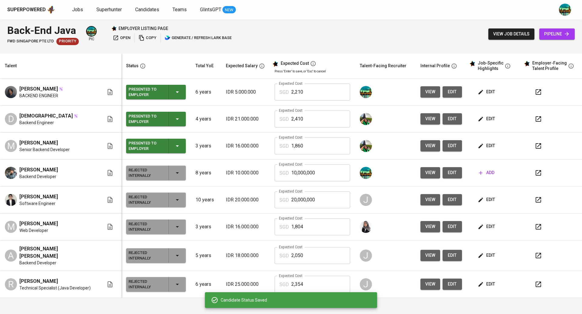
click at [174, 120] on icon "button" at bounding box center [177, 118] width 7 height 7
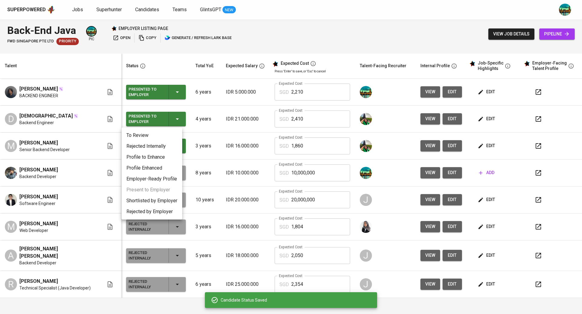
click at [162, 204] on li "Shortlisted by Employer" at bounding box center [152, 200] width 61 height 11
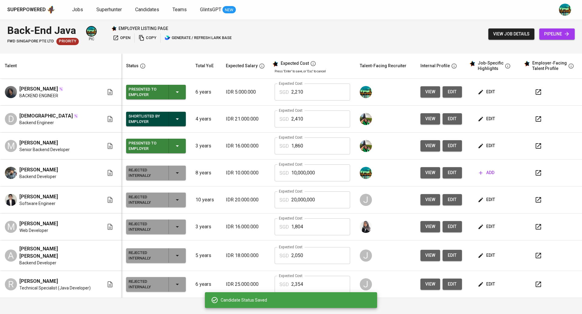
click at [174, 144] on icon "button" at bounding box center [177, 145] width 7 height 7
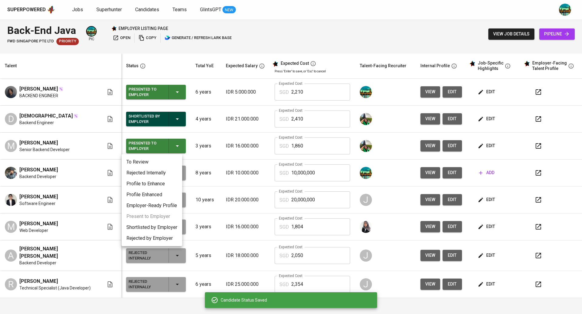
click at [158, 241] on li "Rejected by Employer" at bounding box center [152, 238] width 61 height 11
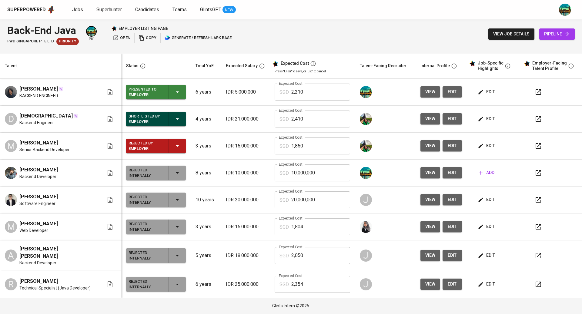
click at [120, 39] on span "open" at bounding box center [122, 38] width 18 height 7
